Goal: Navigation & Orientation: Understand site structure

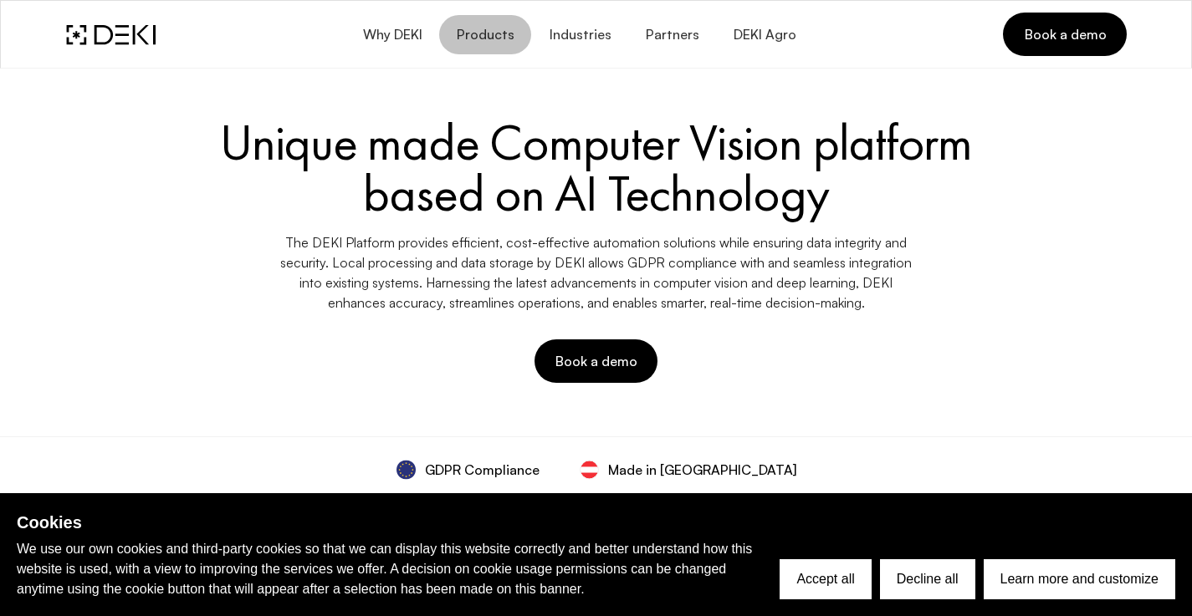
click at [491, 35] on span "Products" at bounding box center [485, 35] width 59 height 16
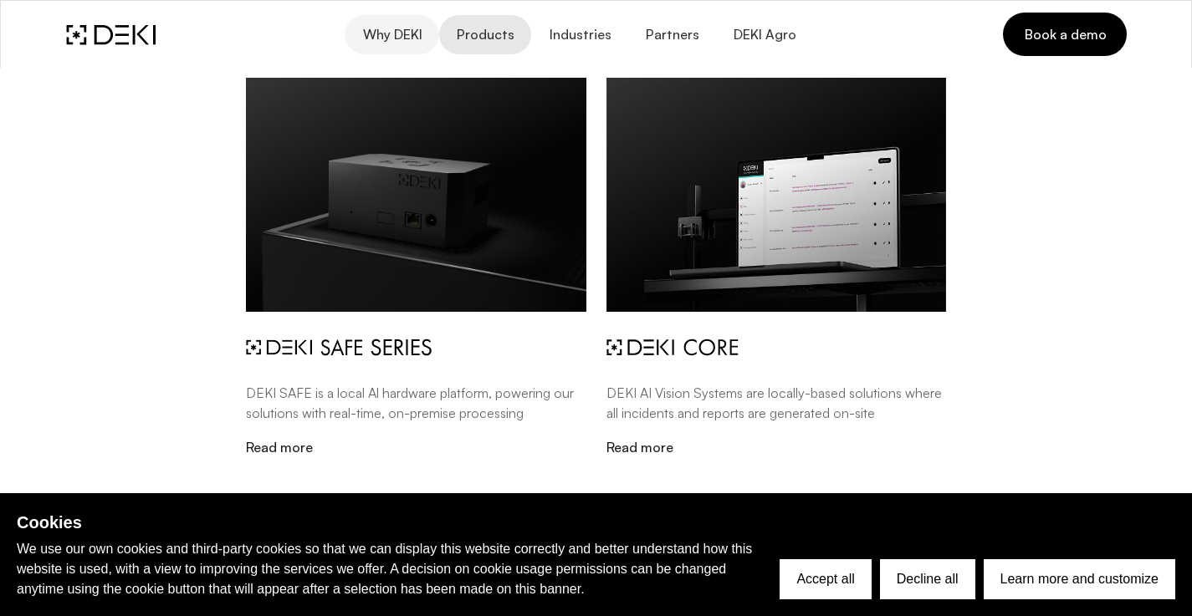
click at [401, 36] on span "Why DEKI" at bounding box center [391, 35] width 60 height 16
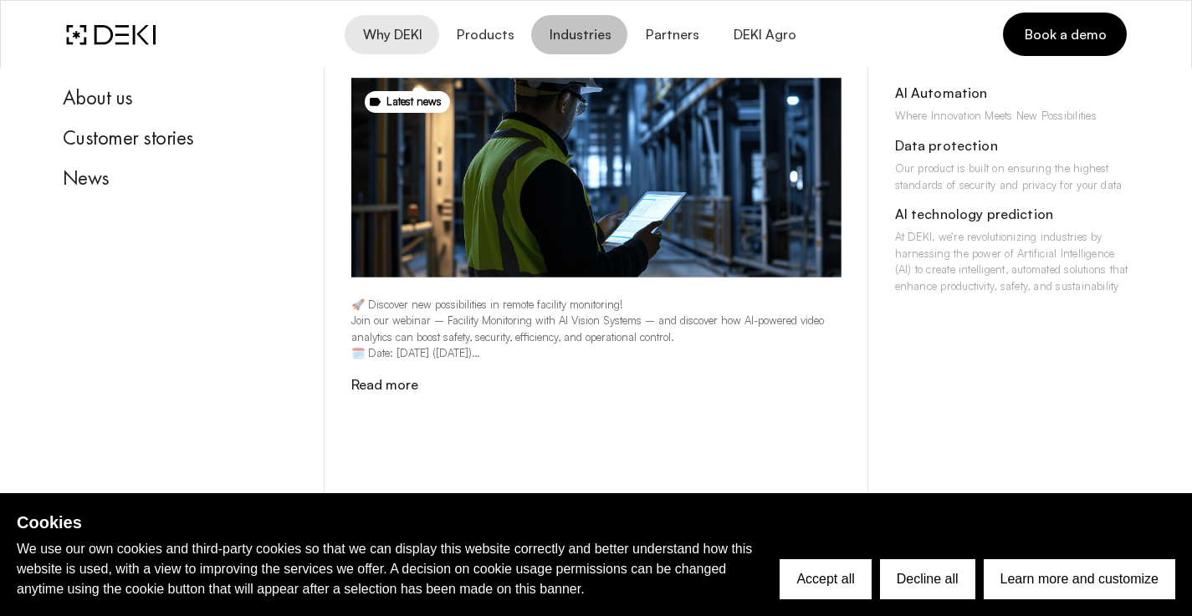
click at [575, 29] on span "Industries" at bounding box center [579, 35] width 63 height 16
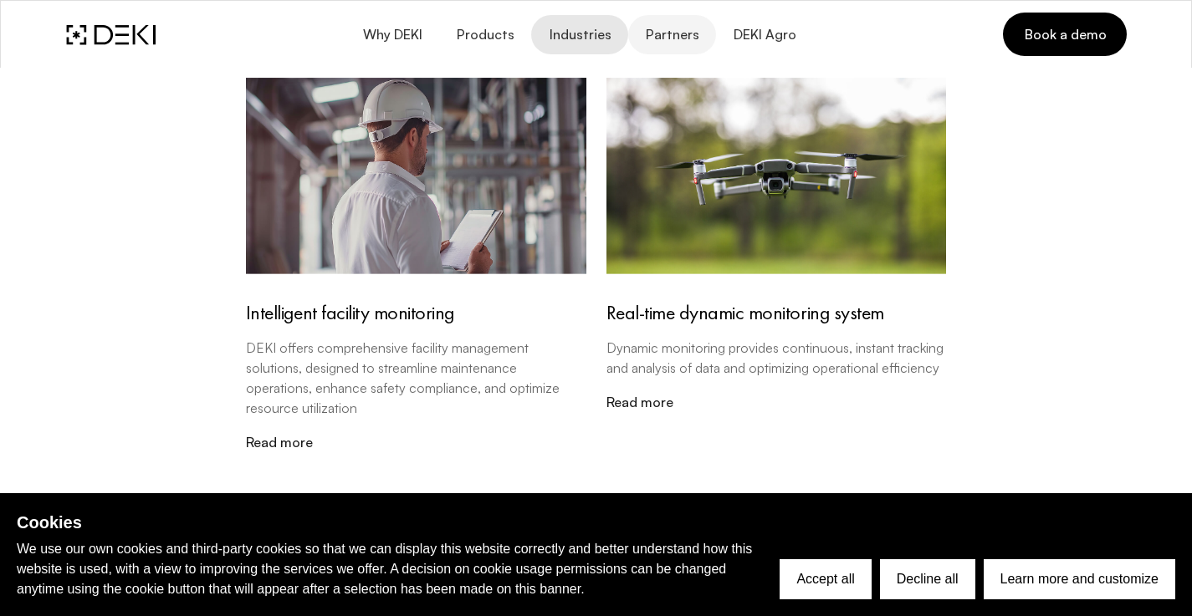
click at [664, 38] on span "Partners" at bounding box center [672, 35] width 54 height 16
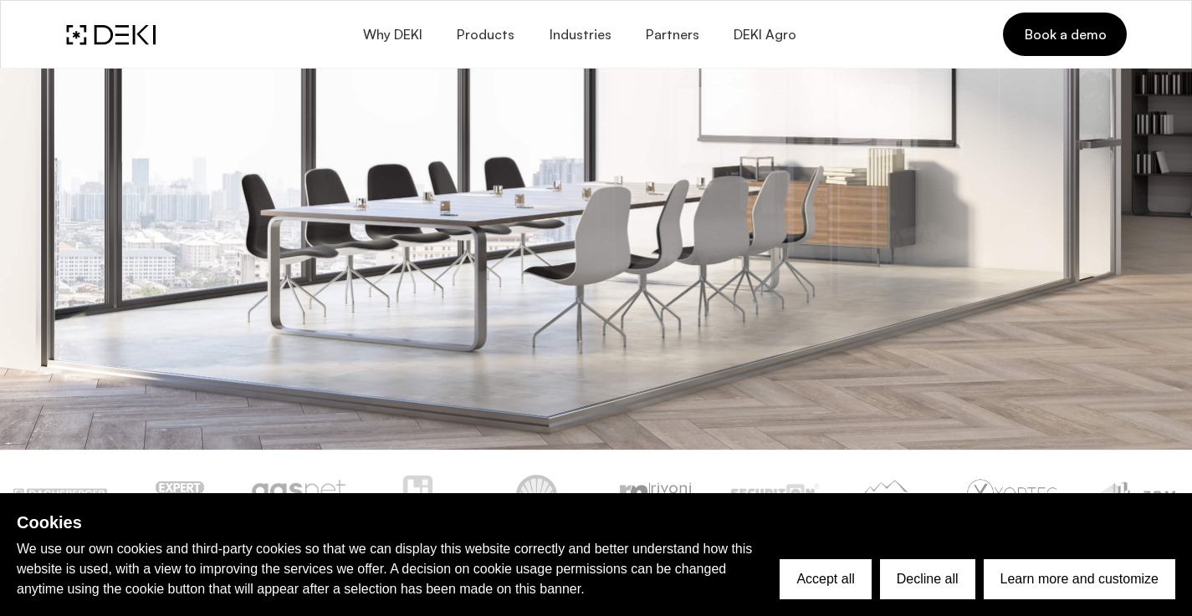
scroll to position [386, 0]
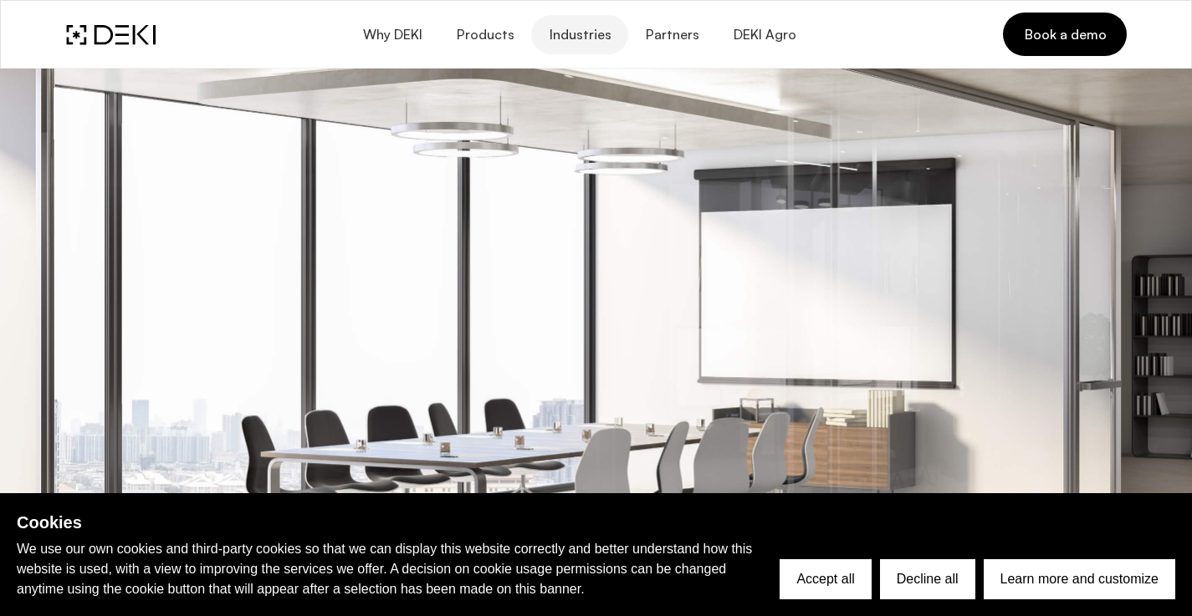
click at [583, 31] on span "Industries" at bounding box center [579, 35] width 63 height 16
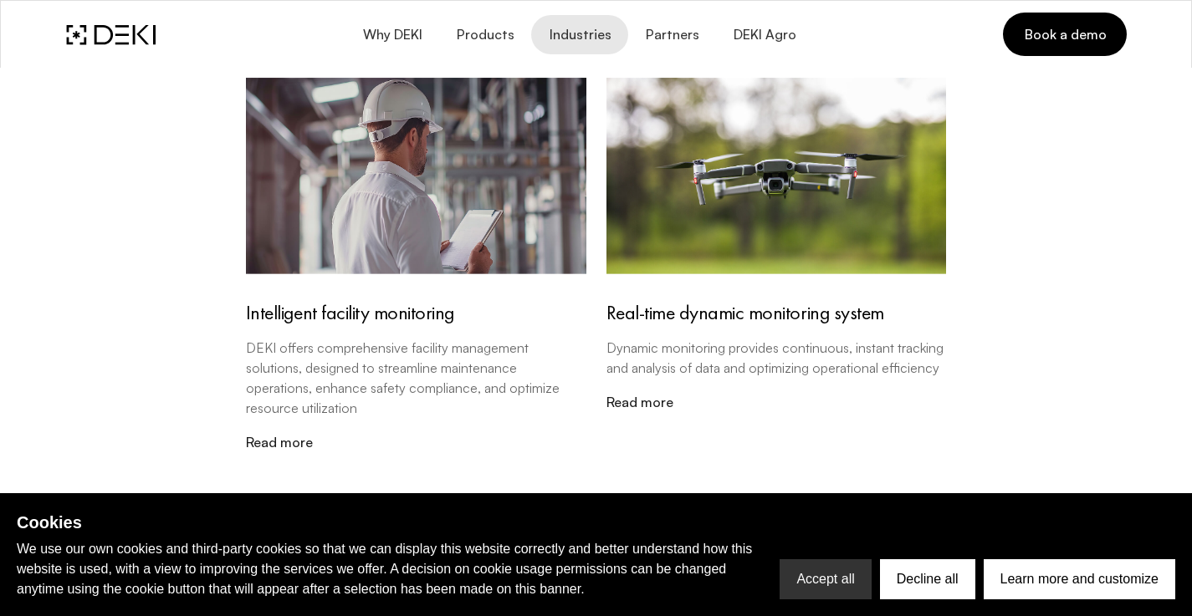
click at [823, 582] on button "Accept all" at bounding box center [824, 579] width 91 height 40
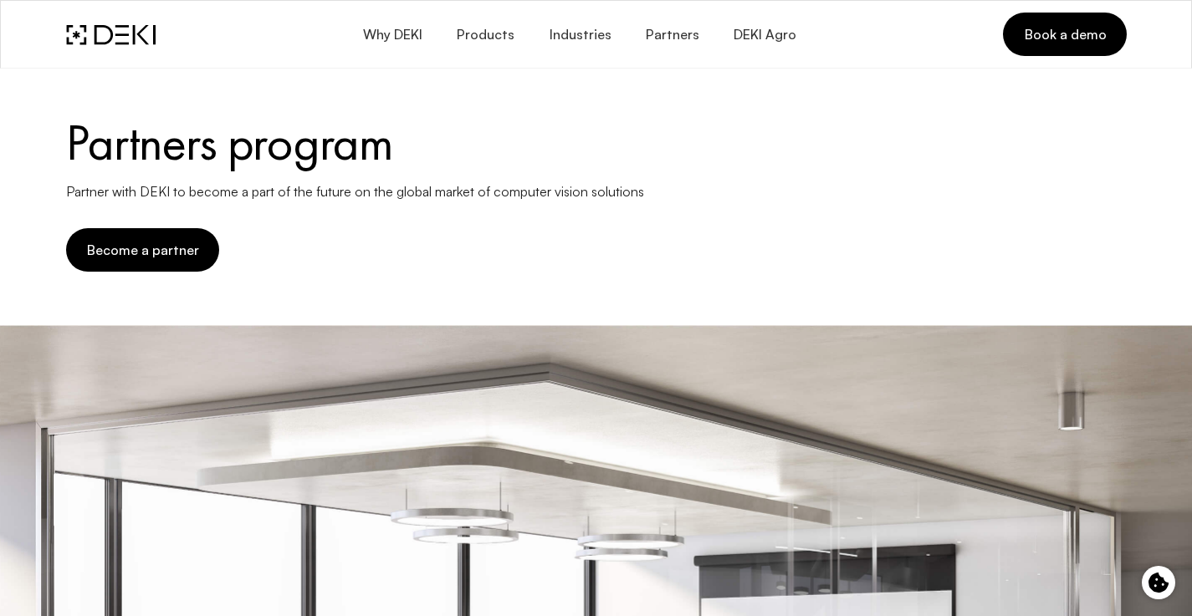
scroll to position [0, 0]
click at [1032, 43] on link "Book a demo" at bounding box center [1064, 34] width 123 height 43
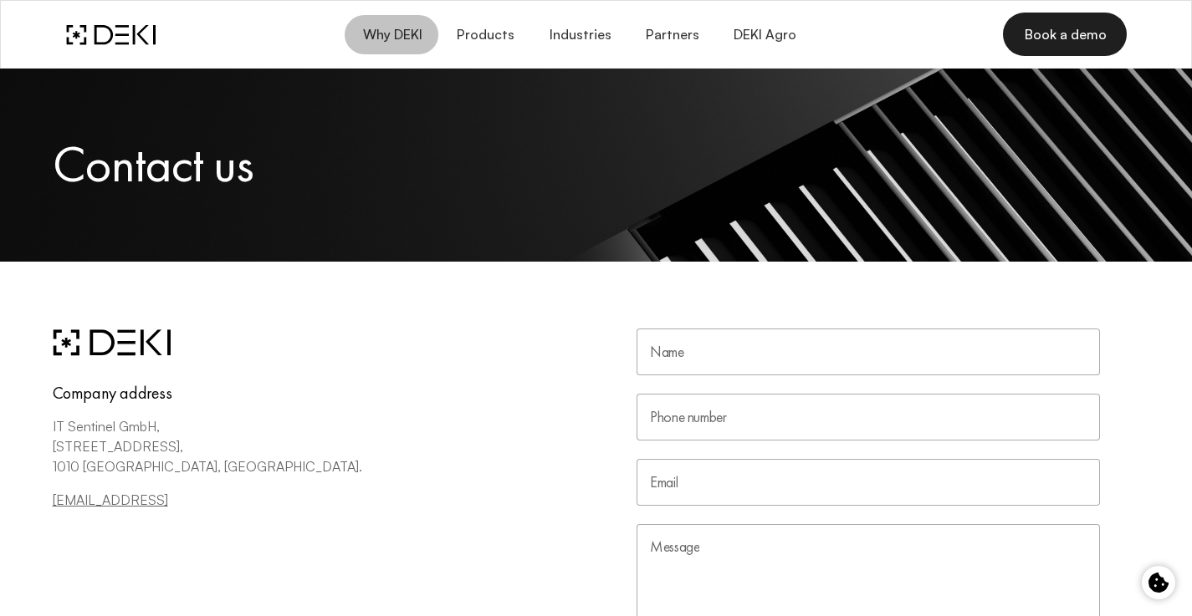
click at [409, 35] on span "Why DEKI" at bounding box center [391, 35] width 60 height 16
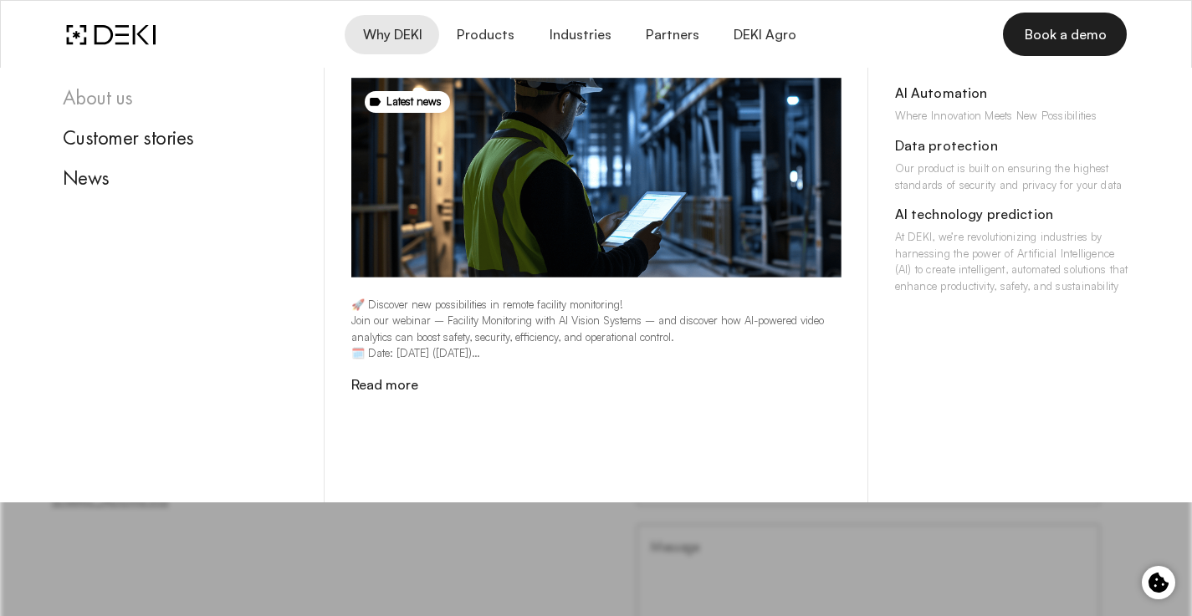
click at [111, 100] on div "About us" at bounding box center [180, 97] width 235 height 25
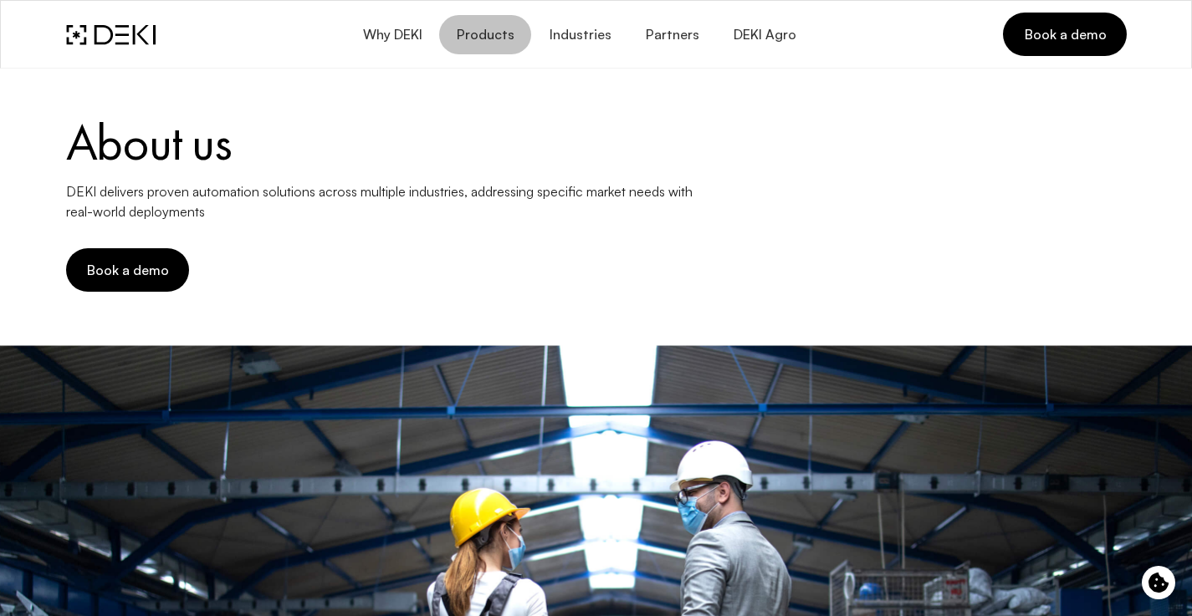
click at [491, 33] on span "Products" at bounding box center [485, 35] width 59 height 16
